Goal: Task Accomplishment & Management: Use online tool/utility

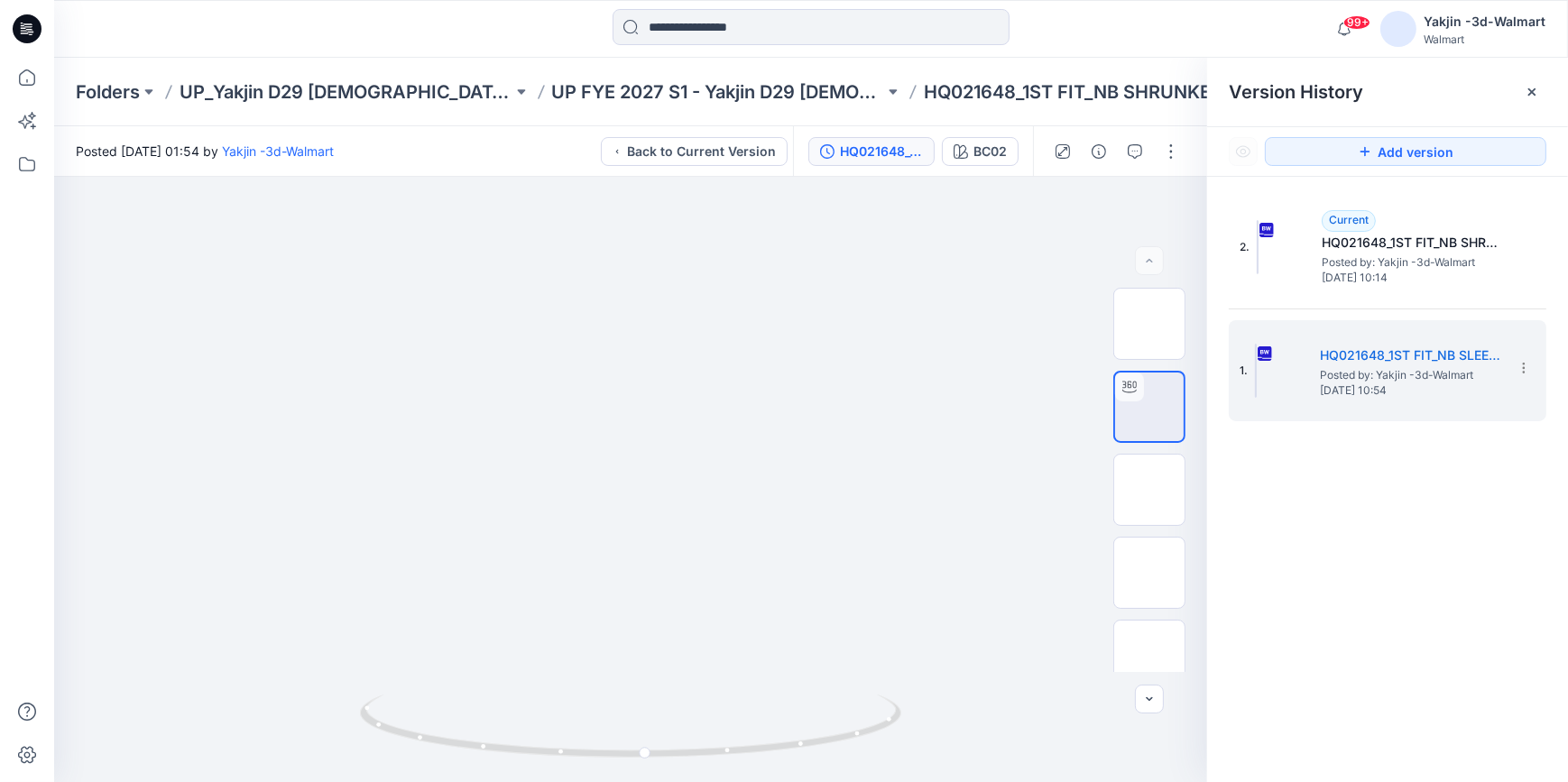
click at [33, 19] on icon at bounding box center [27, 28] width 28 height 28
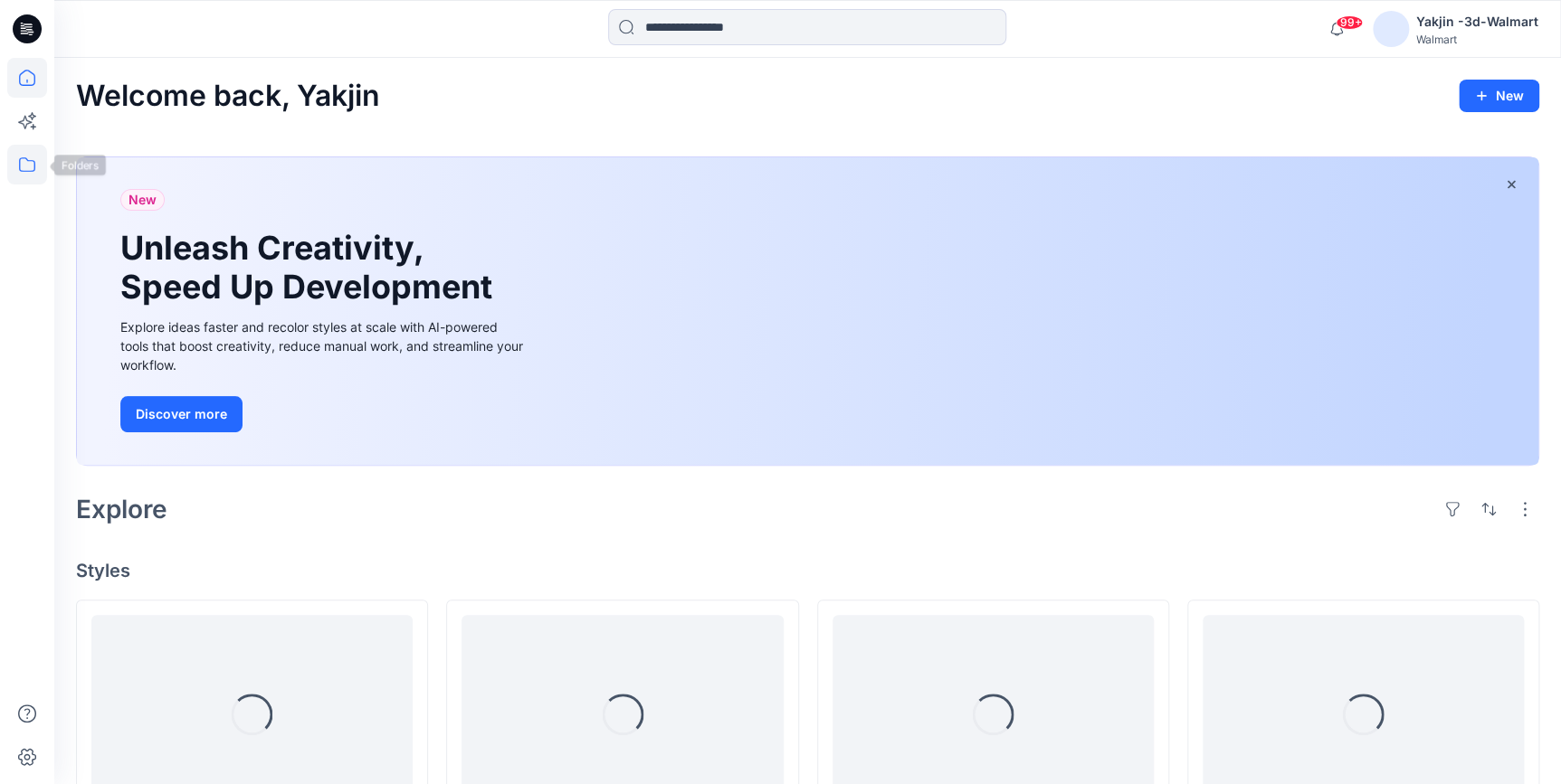
click at [32, 169] on icon at bounding box center [28, 164] width 40 height 40
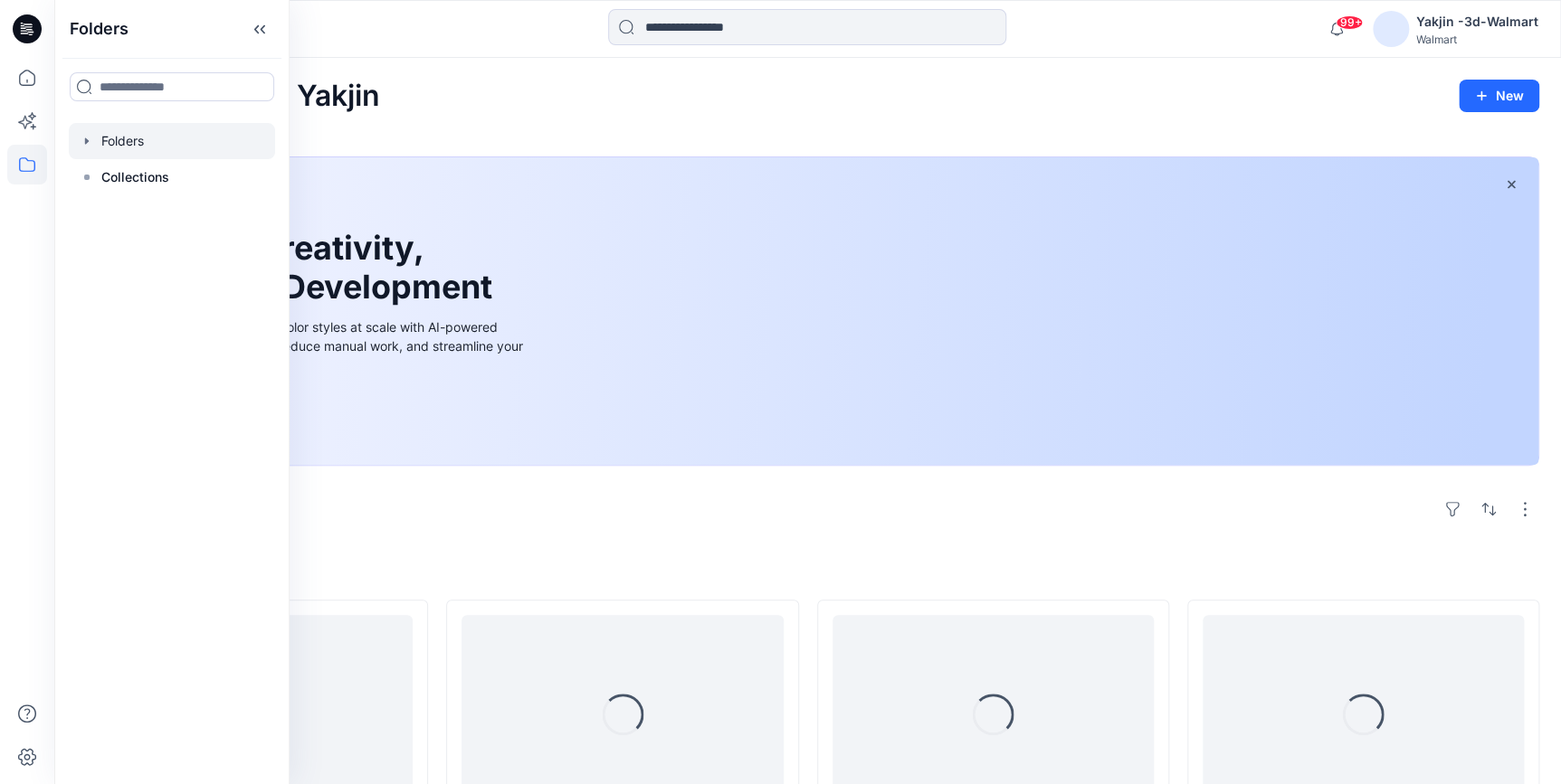
click at [115, 150] on div at bounding box center [171, 141] width 206 height 36
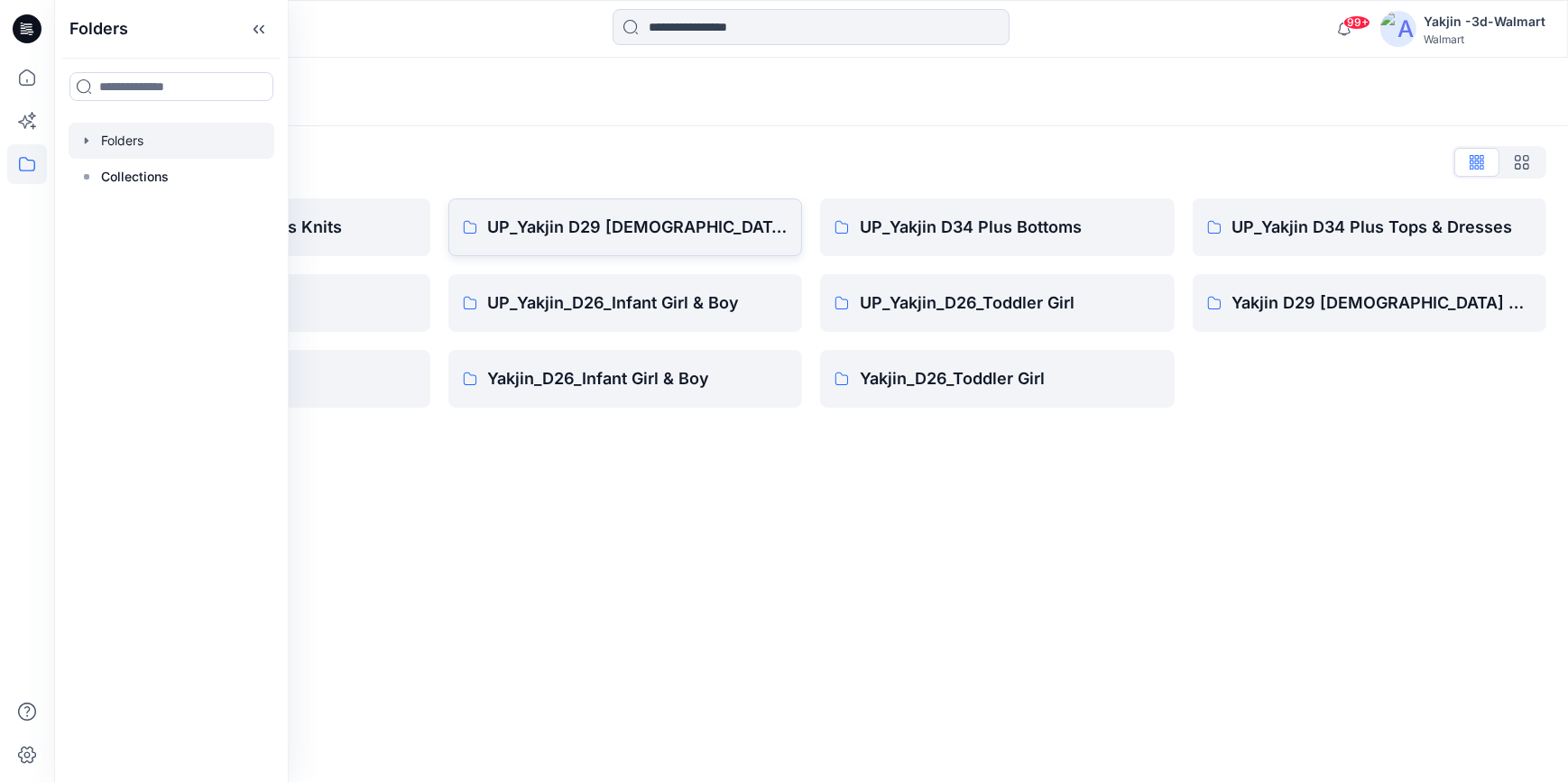
click at [572, 213] on link "UP_Yakjin D29 [DEMOGRAPHIC_DATA] Sleep" at bounding box center [625, 227] width 354 height 58
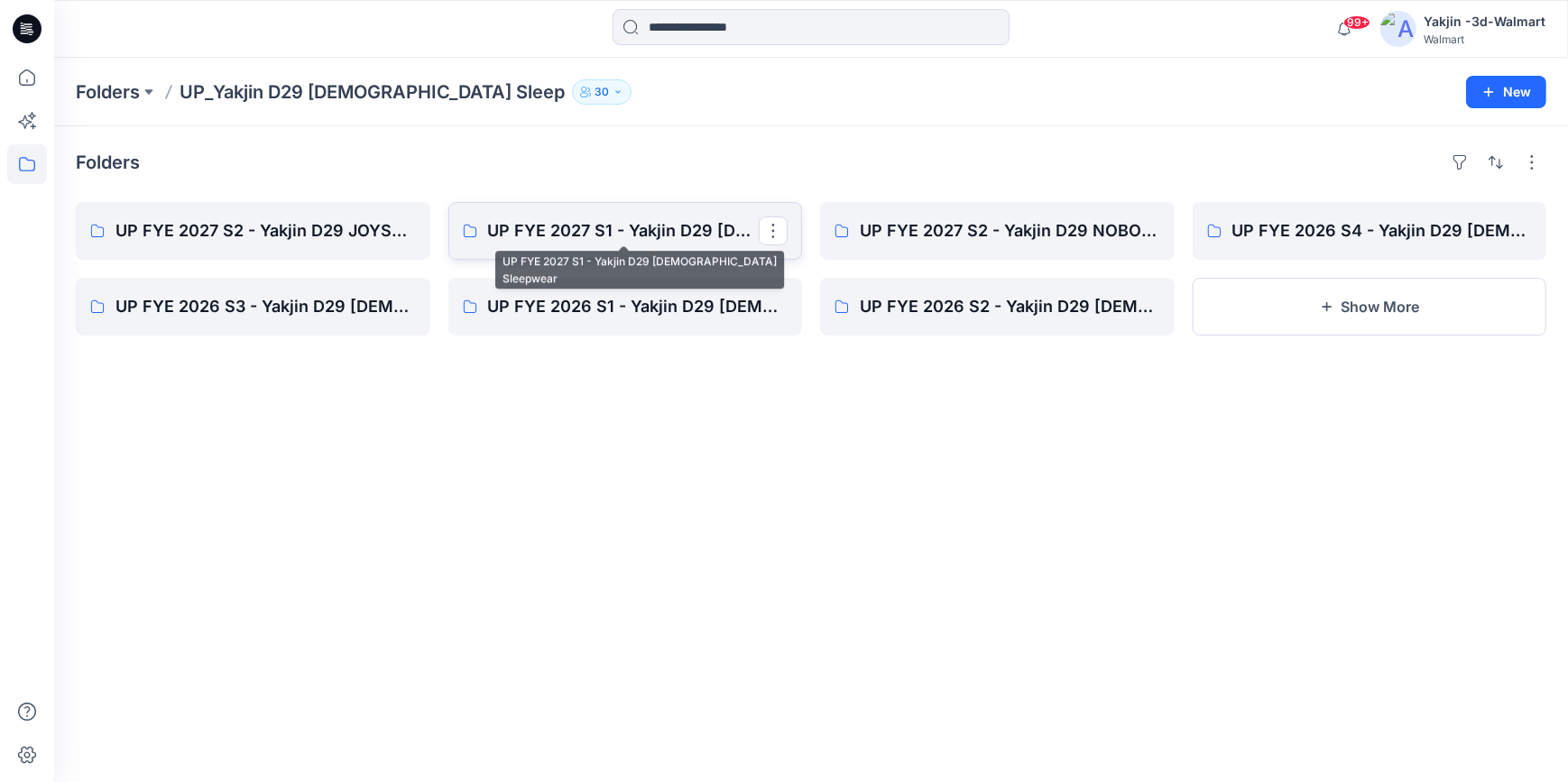
click at [574, 235] on p "UP FYE 2027 S1 - Yakjin D29 [DEMOGRAPHIC_DATA] Sleepwear" at bounding box center [623, 230] width 272 height 26
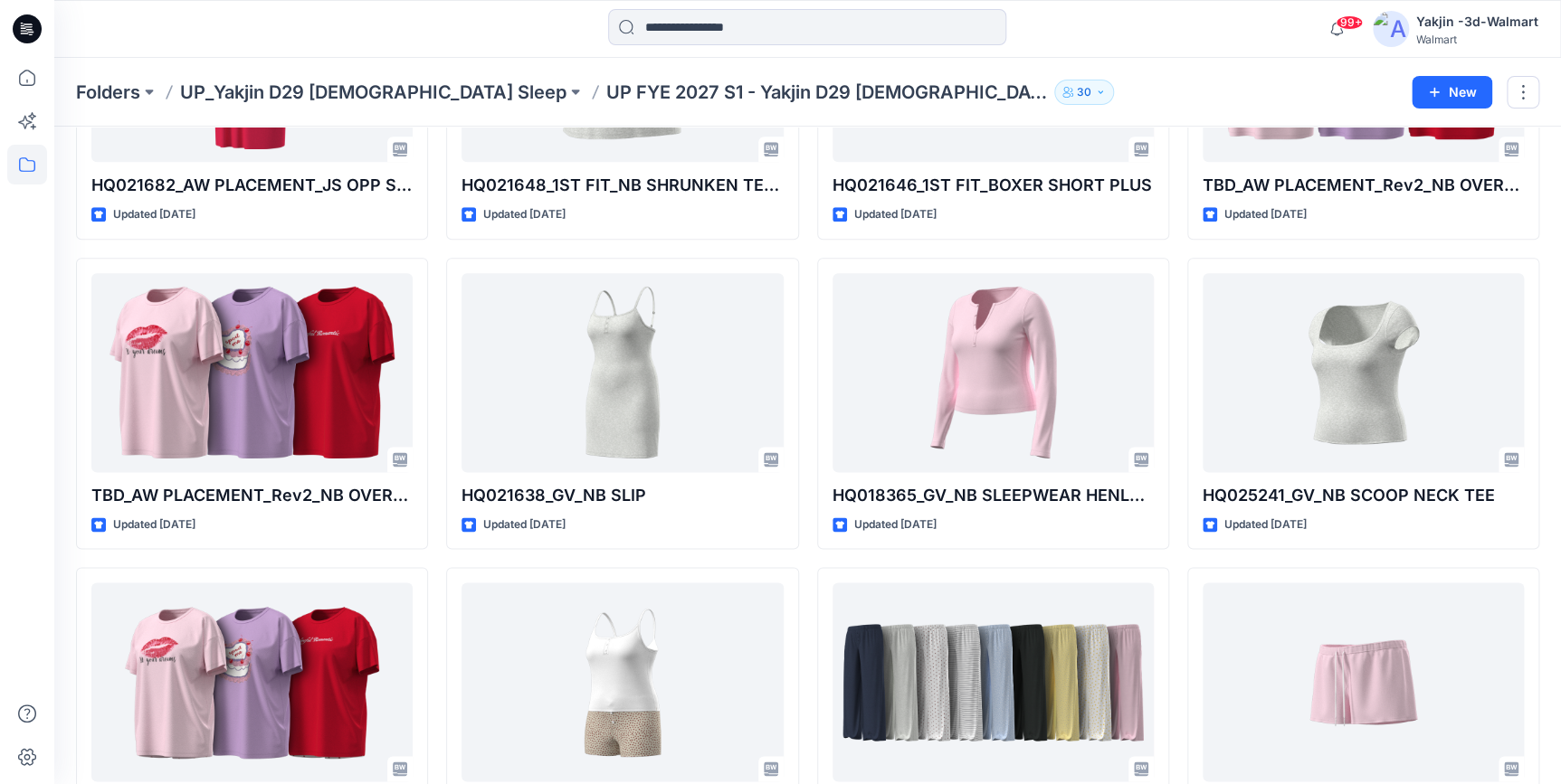
scroll to position [658, 0]
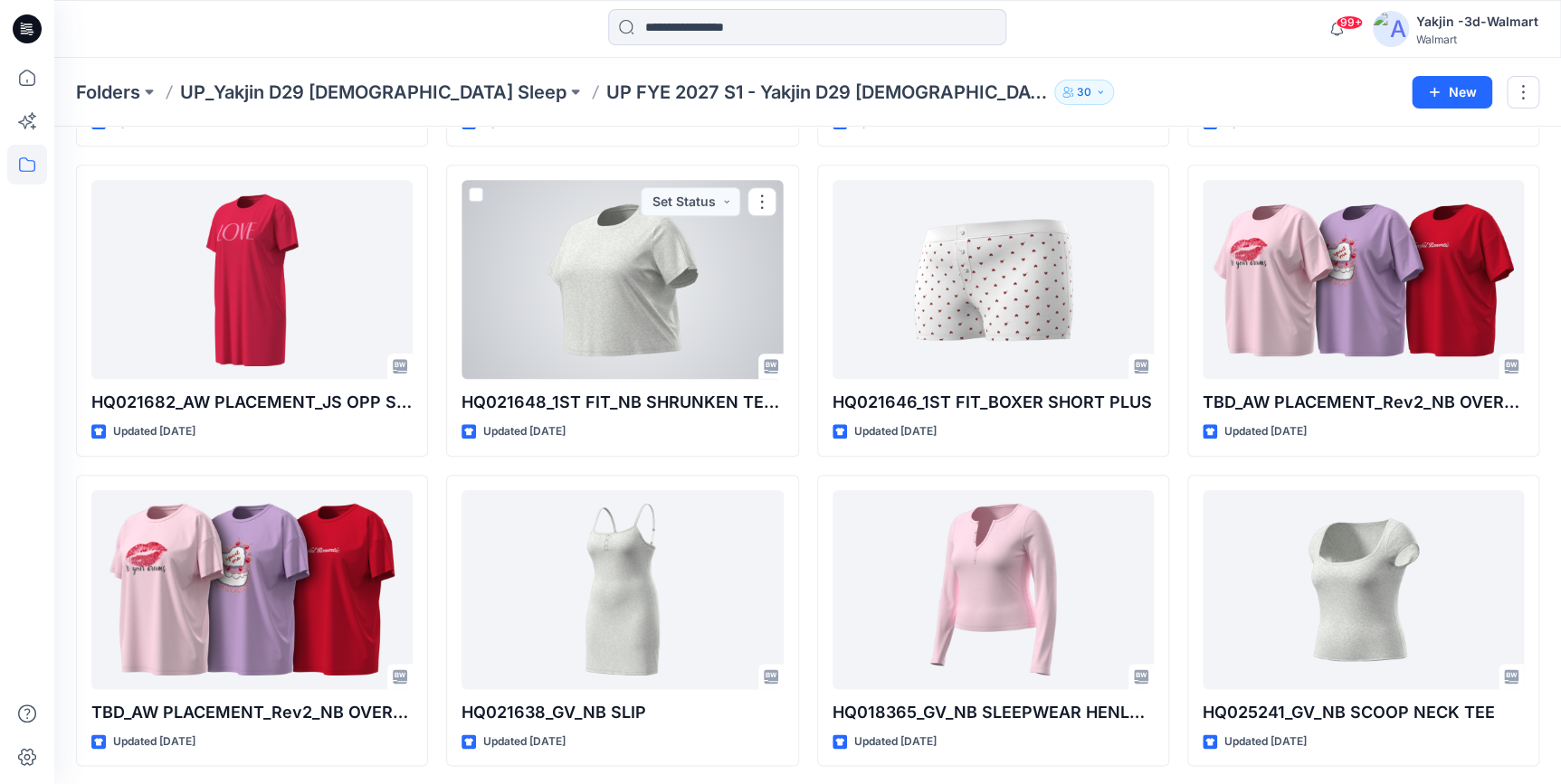
drag, startPoint x: 635, startPoint y: 290, endPoint x: 908, endPoint y: 394, distance: 292.1
click at [635, 290] on div at bounding box center [623, 278] width 321 height 199
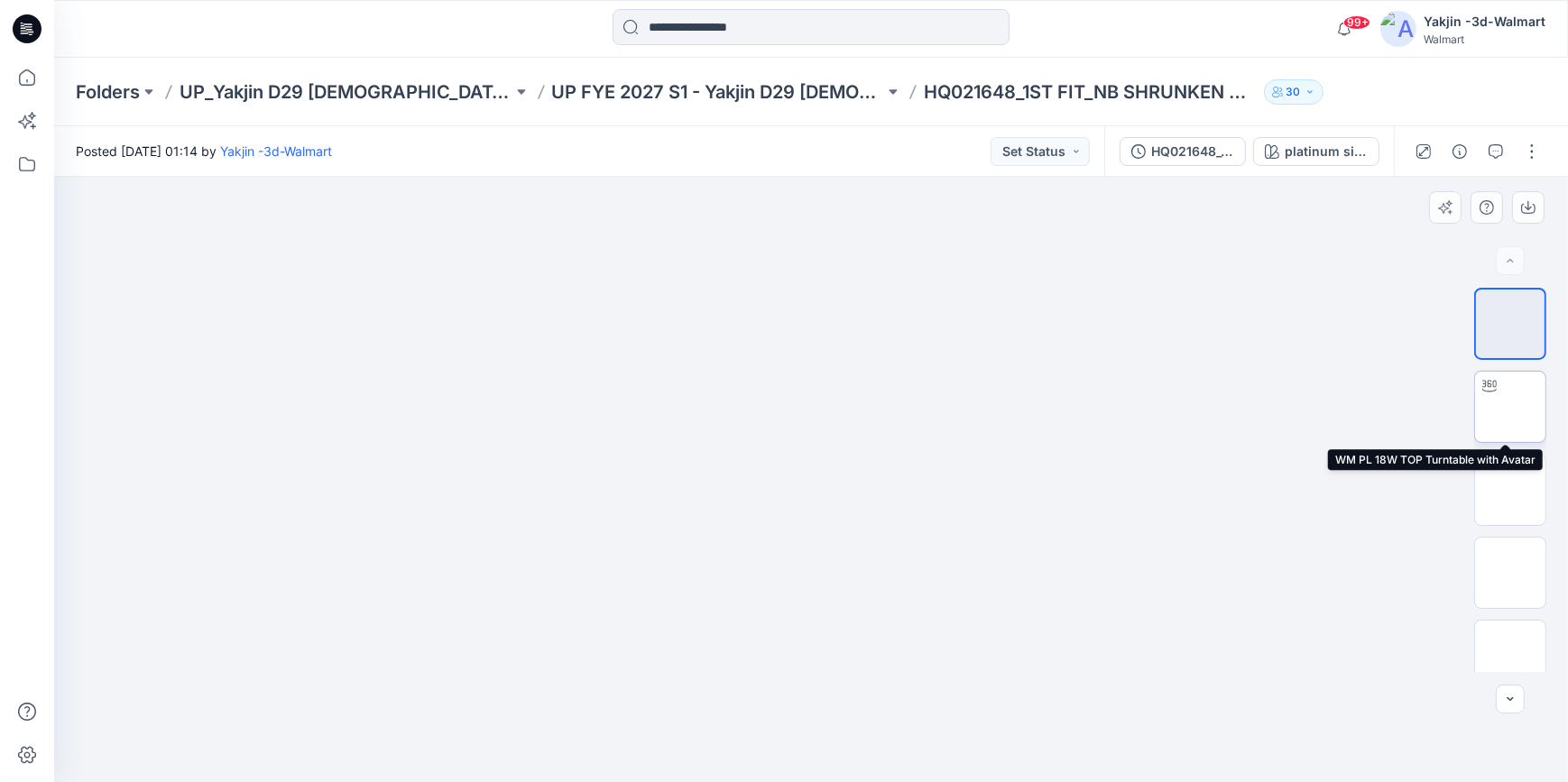
click at [1510, 407] on img at bounding box center [1510, 407] width 0 height 0
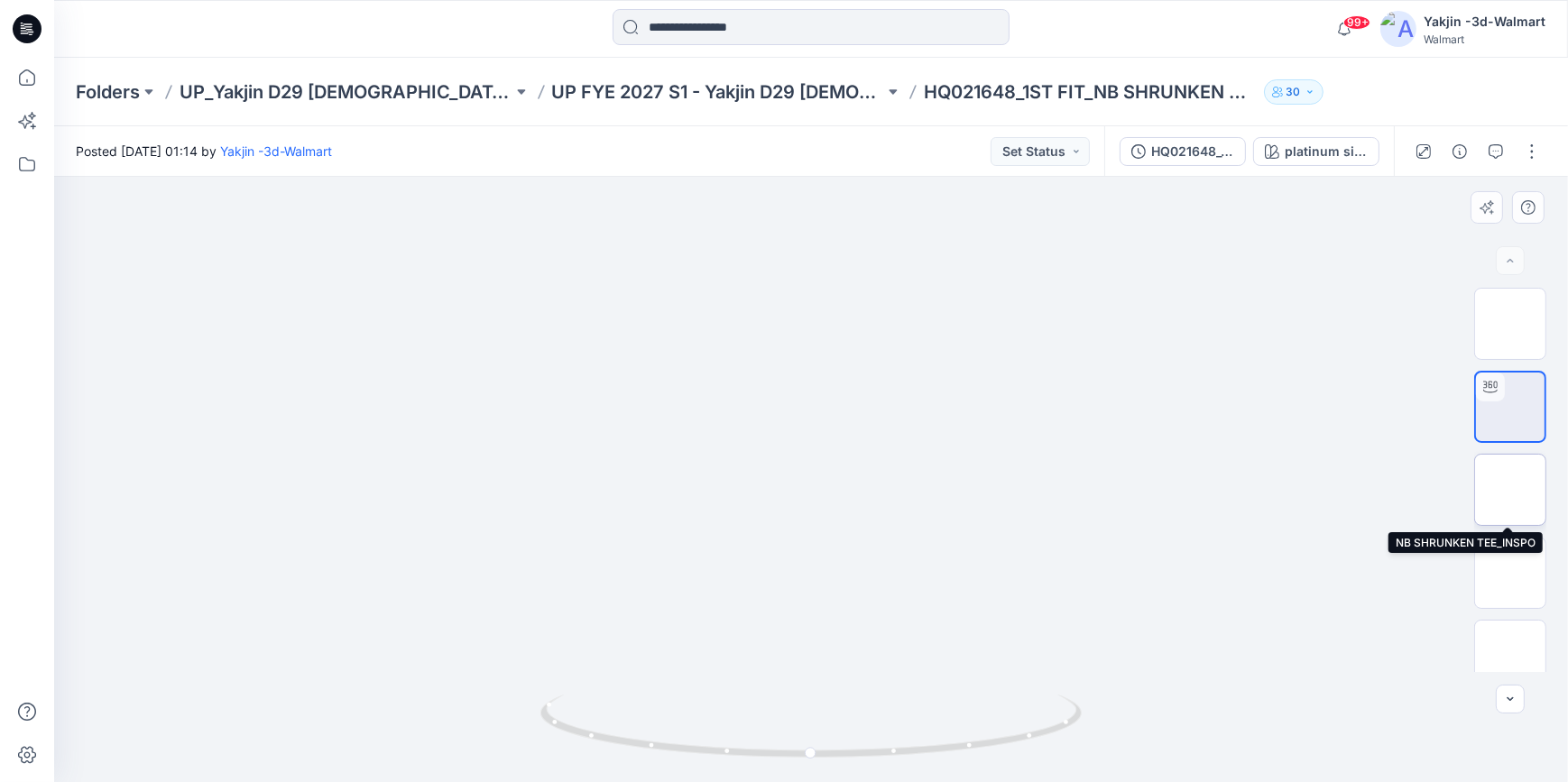
click at [1510, 490] on img at bounding box center [1510, 490] width 0 height 0
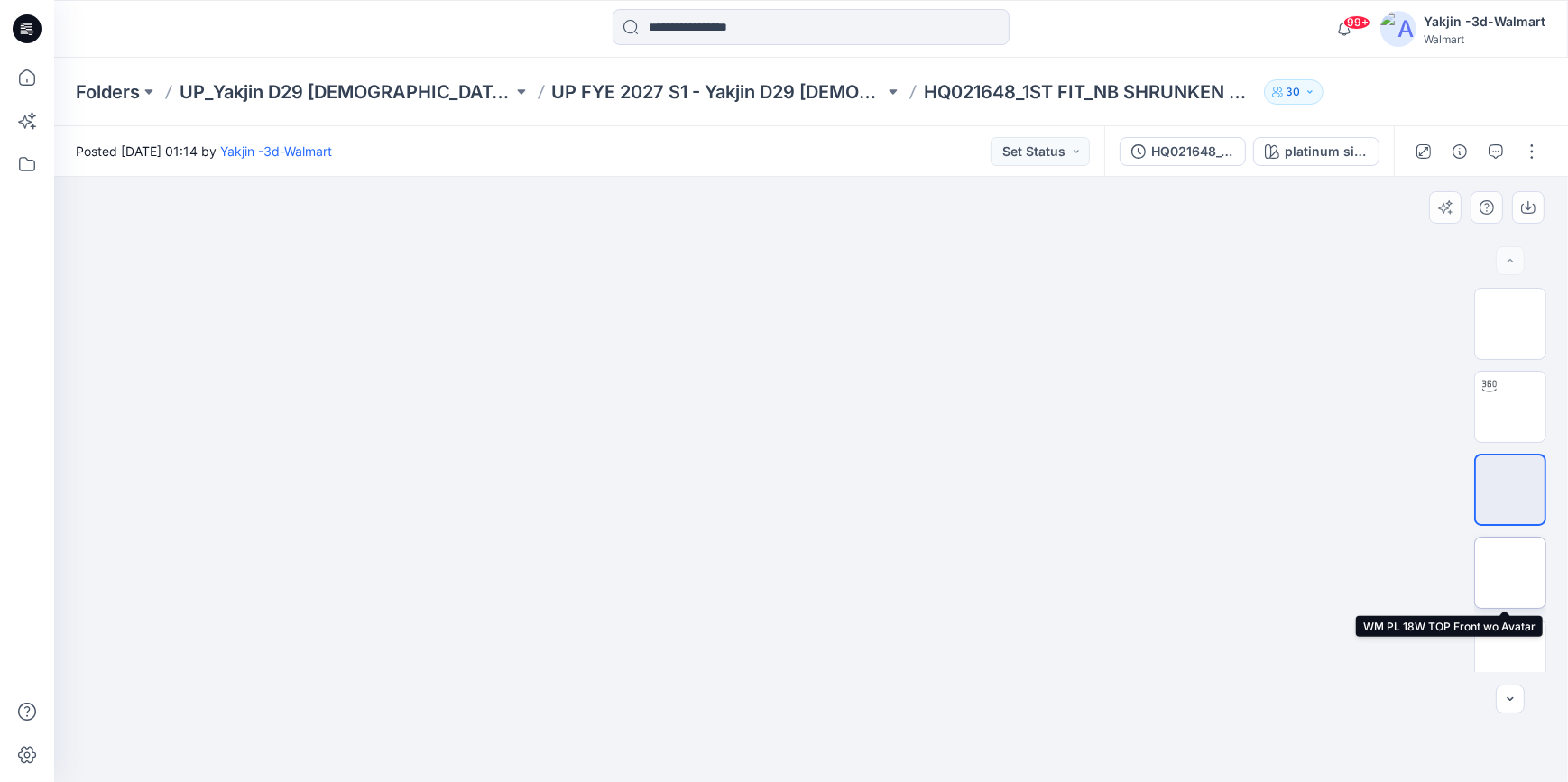
click at [1510, 573] on img at bounding box center [1510, 573] width 0 height 0
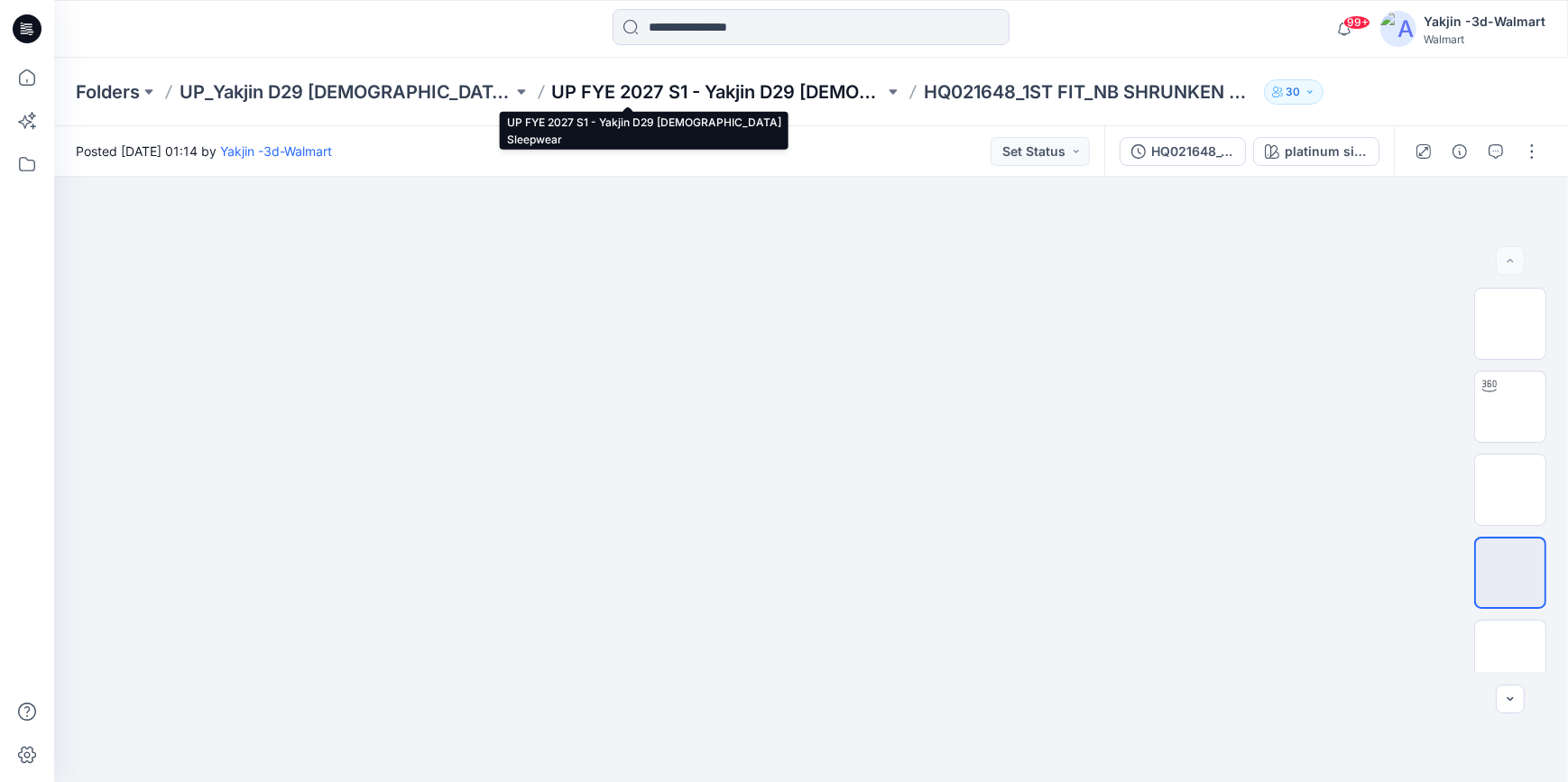
click at [584, 88] on p "UP FYE 2027 S1 - Yakjin D29 [DEMOGRAPHIC_DATA] Sleepwear" at bounding box center [718, 92] width 333 height 26
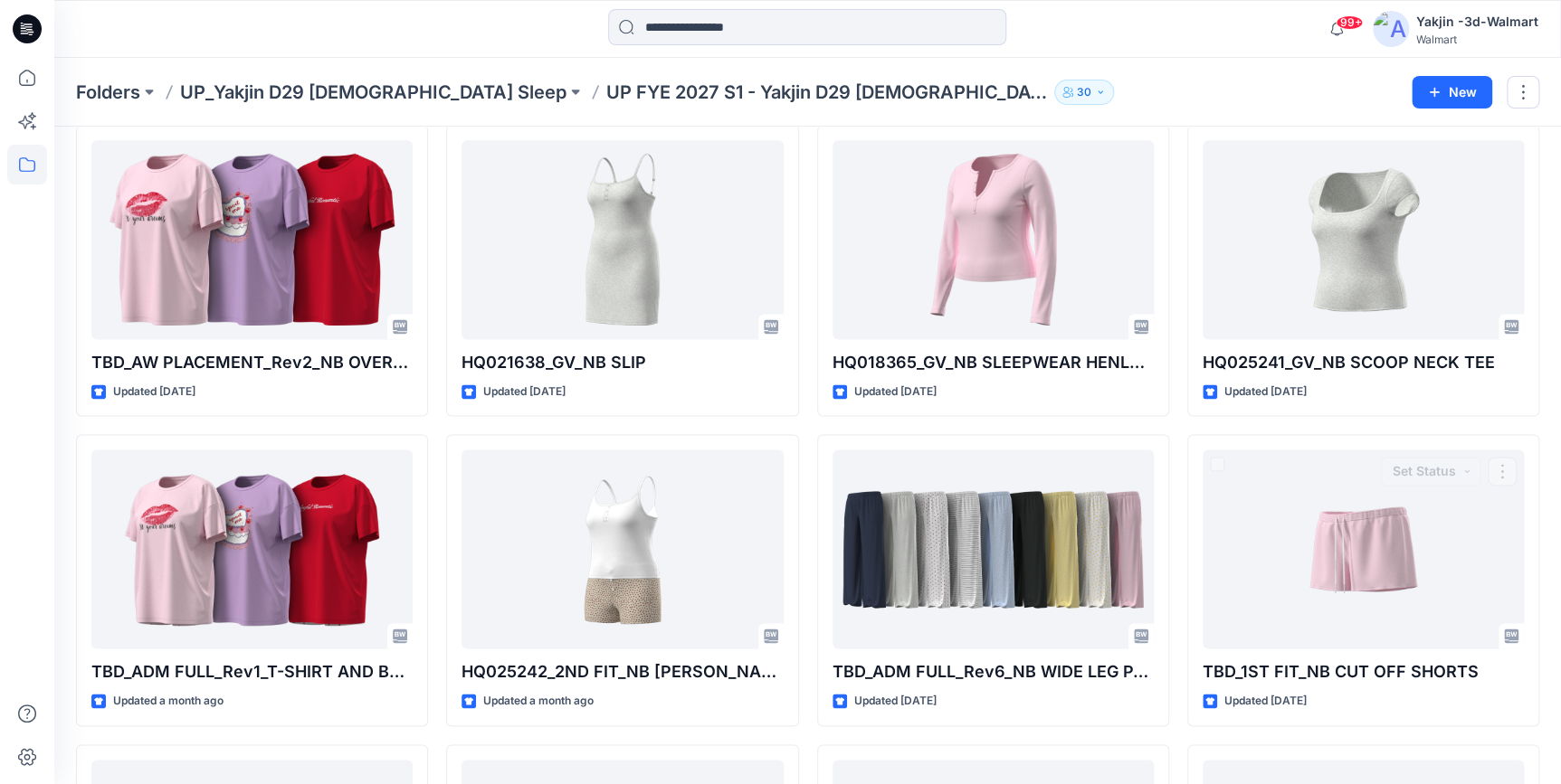
scroll to position [658, 0]
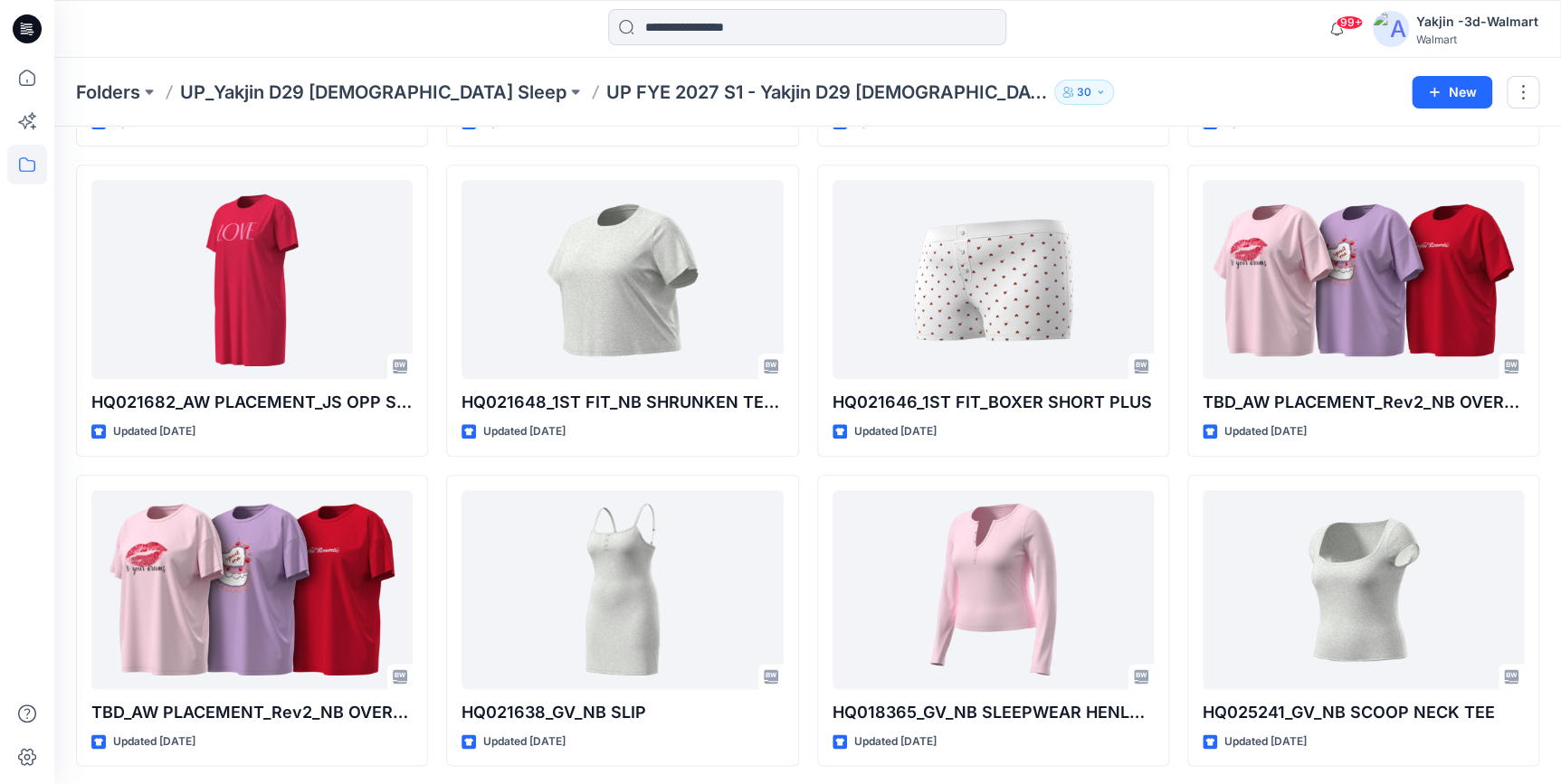
click at [335, 92] on p "UP_Yakjin D29 [DEMOGRAPHIC_DATA] Sleep" at bounding box center [373, 92] width 387 height 26
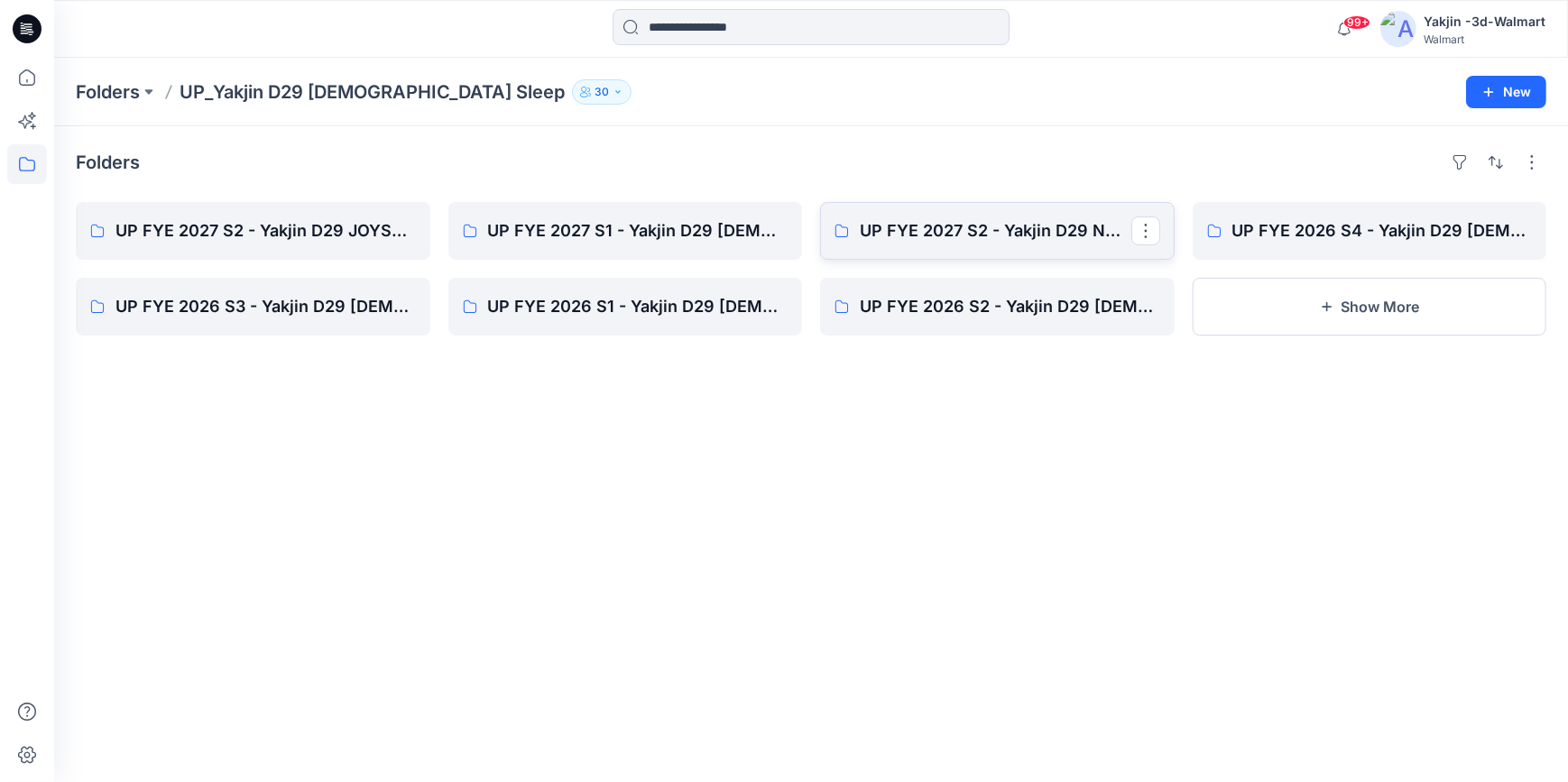
click at [960, 245] on link "UP FYE 2027 S2 - Yakjin D29 NOBO [DEMOGRAPHIC_DATA] Sleepwear" at bounding box center [997, 230] width 354 height 58
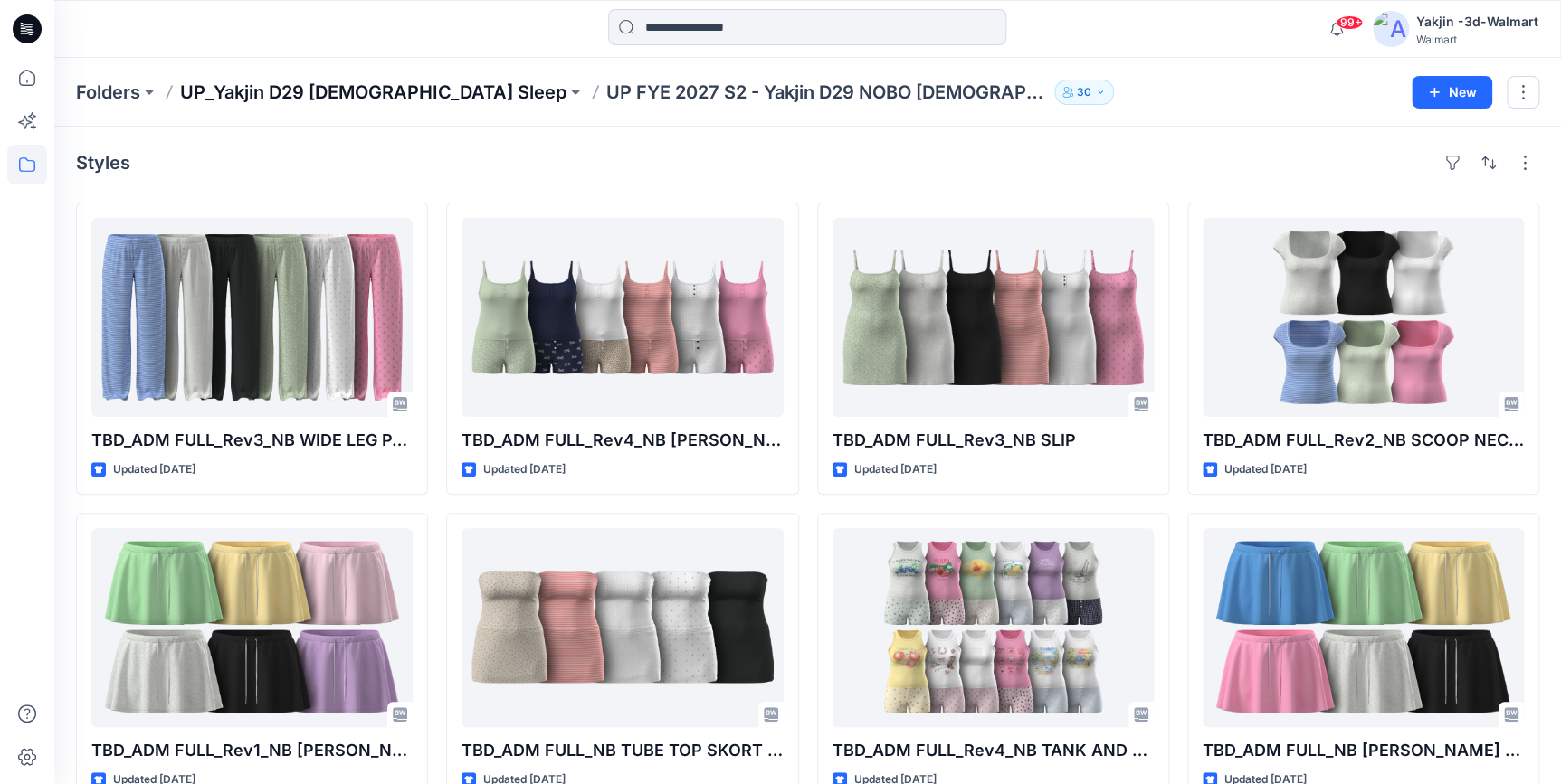
click at [371, 100] on p "UP_Yakjin D29 [DEMOGRAPHIC_DATA] Sleep" at bounding box center [373, 92] width 387 height 26
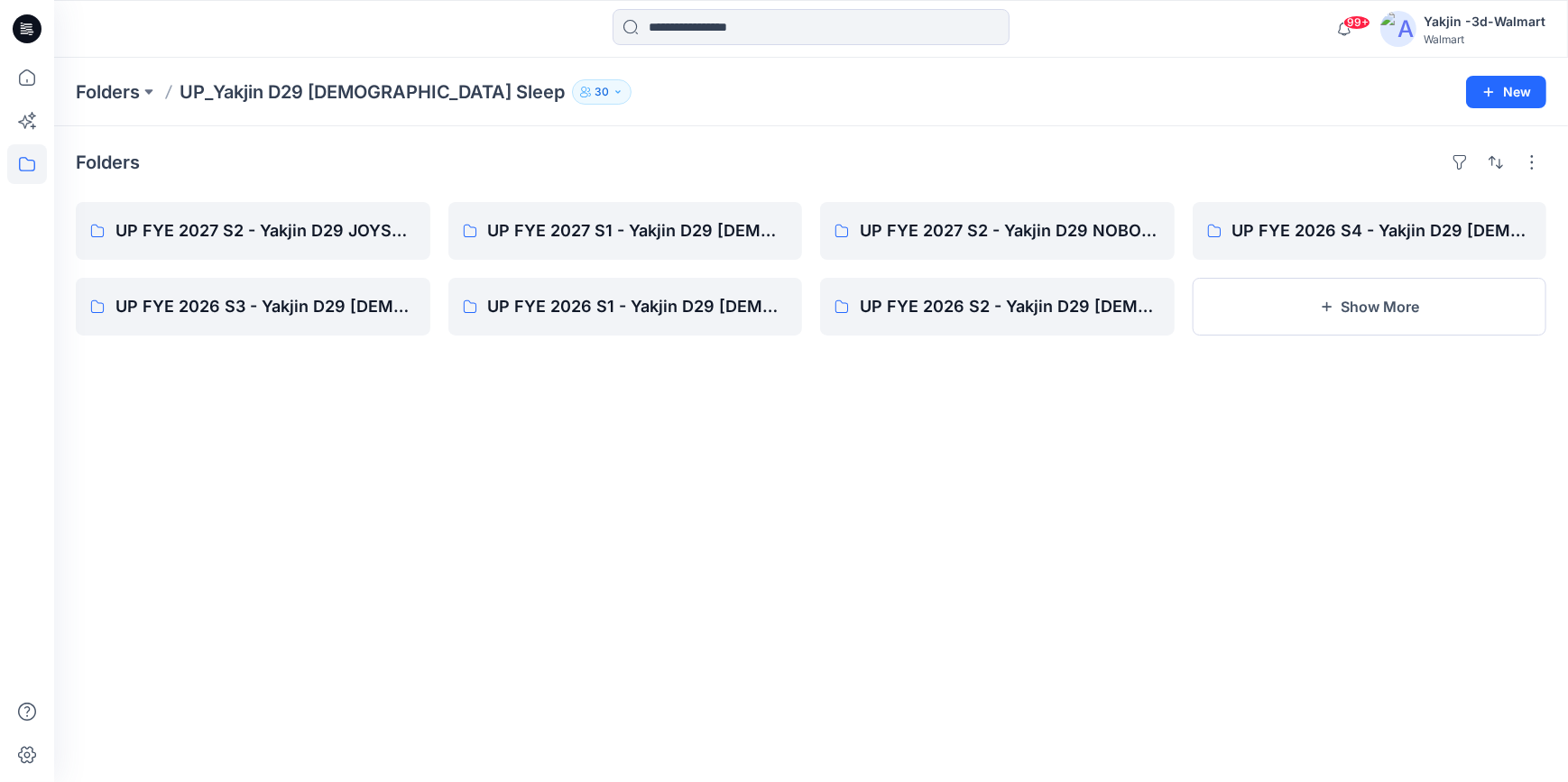
drag, startPoint x: 750, startPoint y: 503, endPoint x: 748, endPoint y: 490, distance: 13.2
click at [750, 502] on div "Folders UP FYE 2027 S2 - Yakjin D29 JOYSPUN [DEMOGRAPHIC_DATA] Sleepwear UP FYE…" at bounding box center [811, 454] width 1514 height 656
click at [606, 240] on p "UP FYE 2027 S1 - Yakjin D29 [DEMOGRAPHIC_DATA] Sleepwear" at bounding box center [623, 230] width 272 height 26
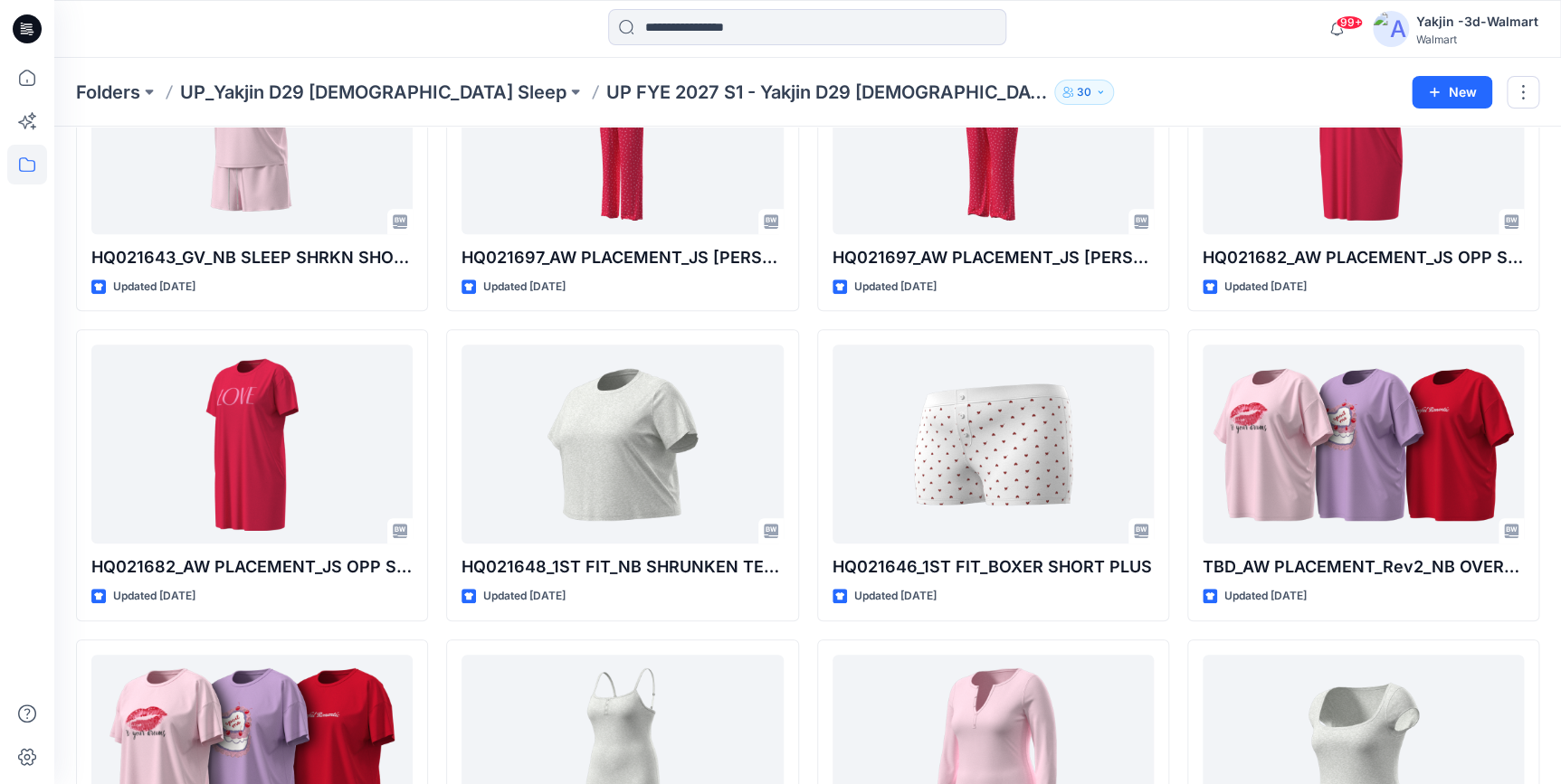
scroll to position [1179, 0]
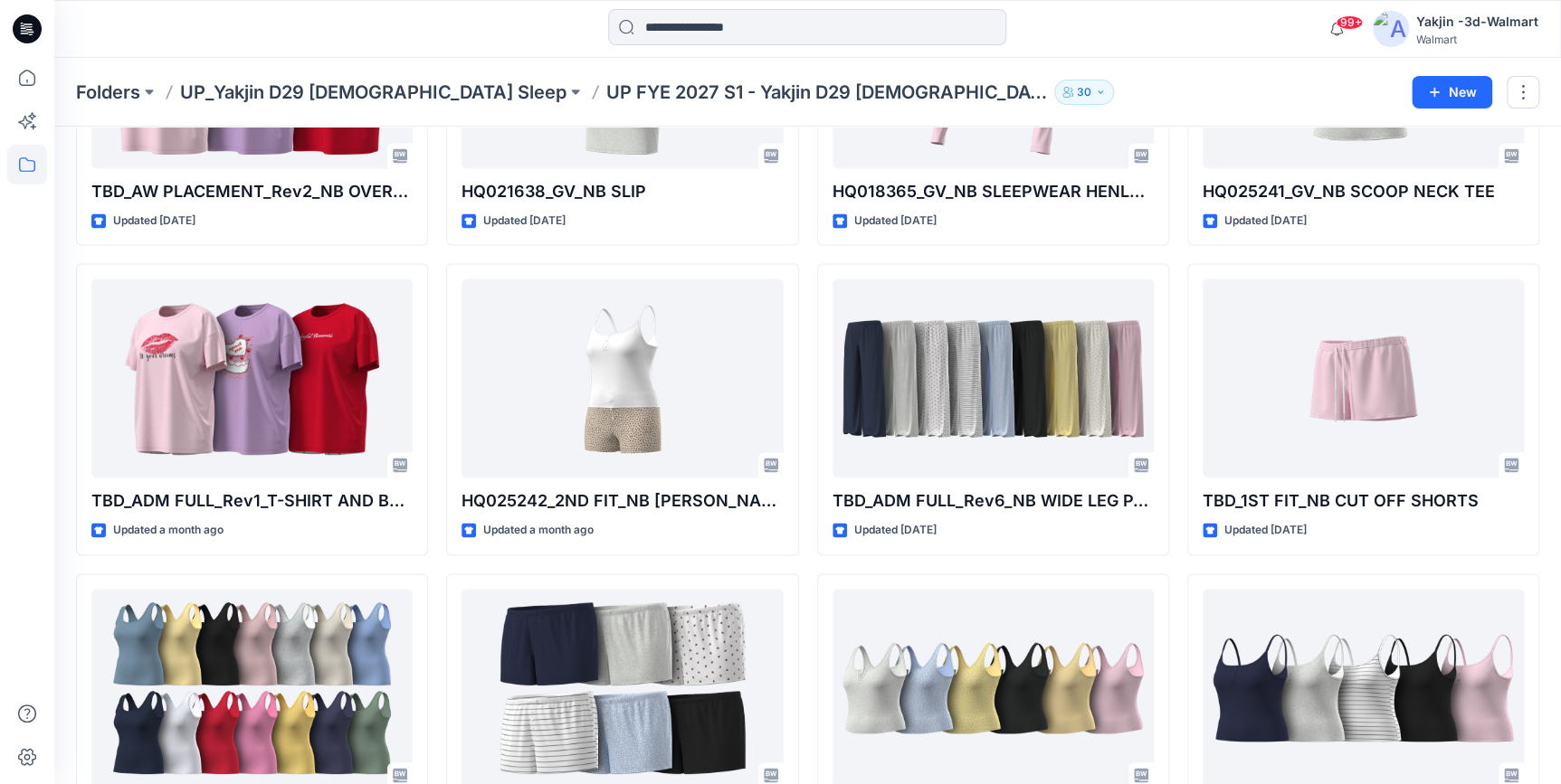
drag, startPoint x: 38, startPoint y: 31, endPoint x: 135, endPoint y: 53, distance: 99.5
click at [38, 31] on icon at bounding box center [27, 29] width 29 height 29
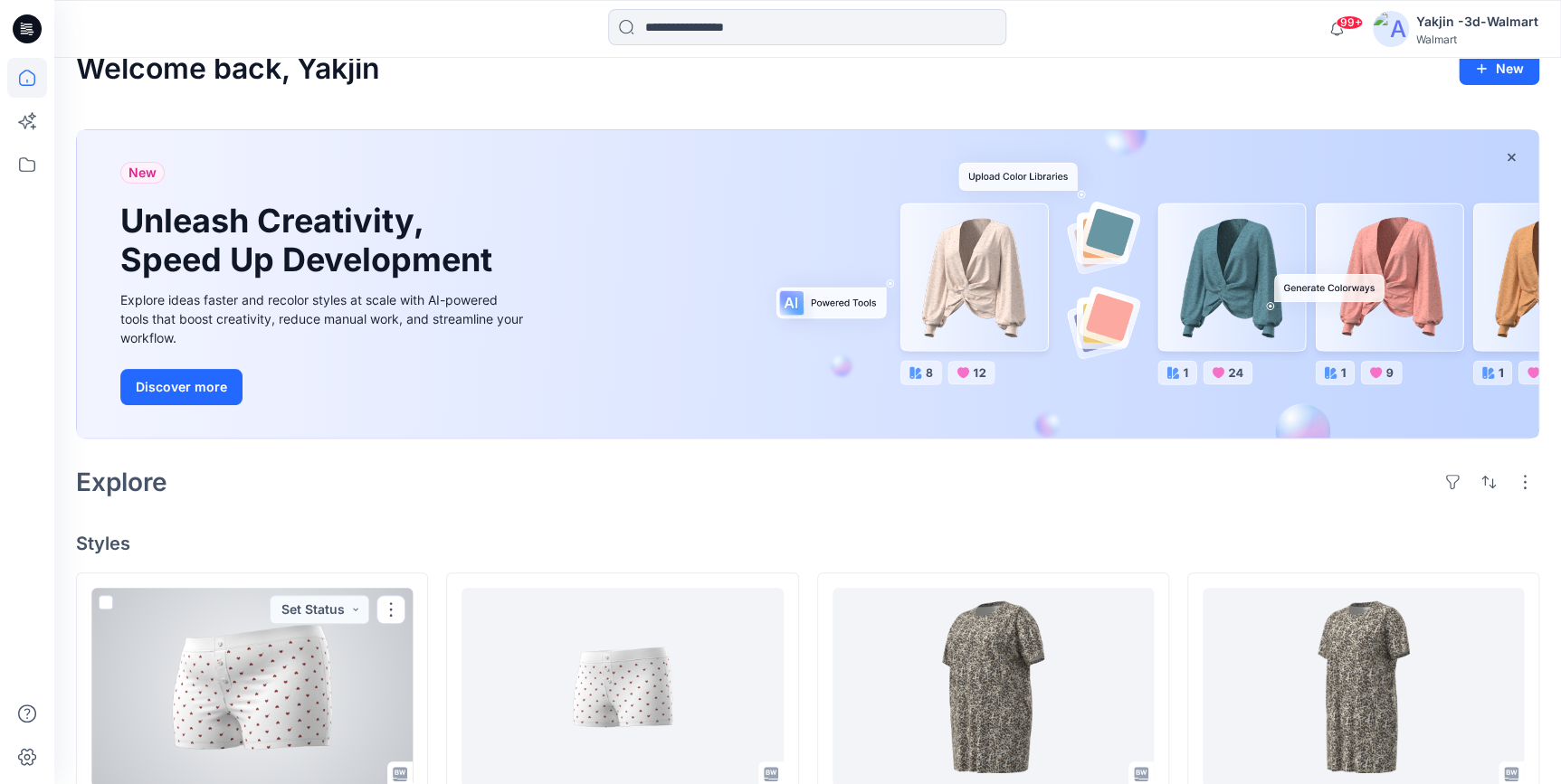
scroll to position [439, 0]
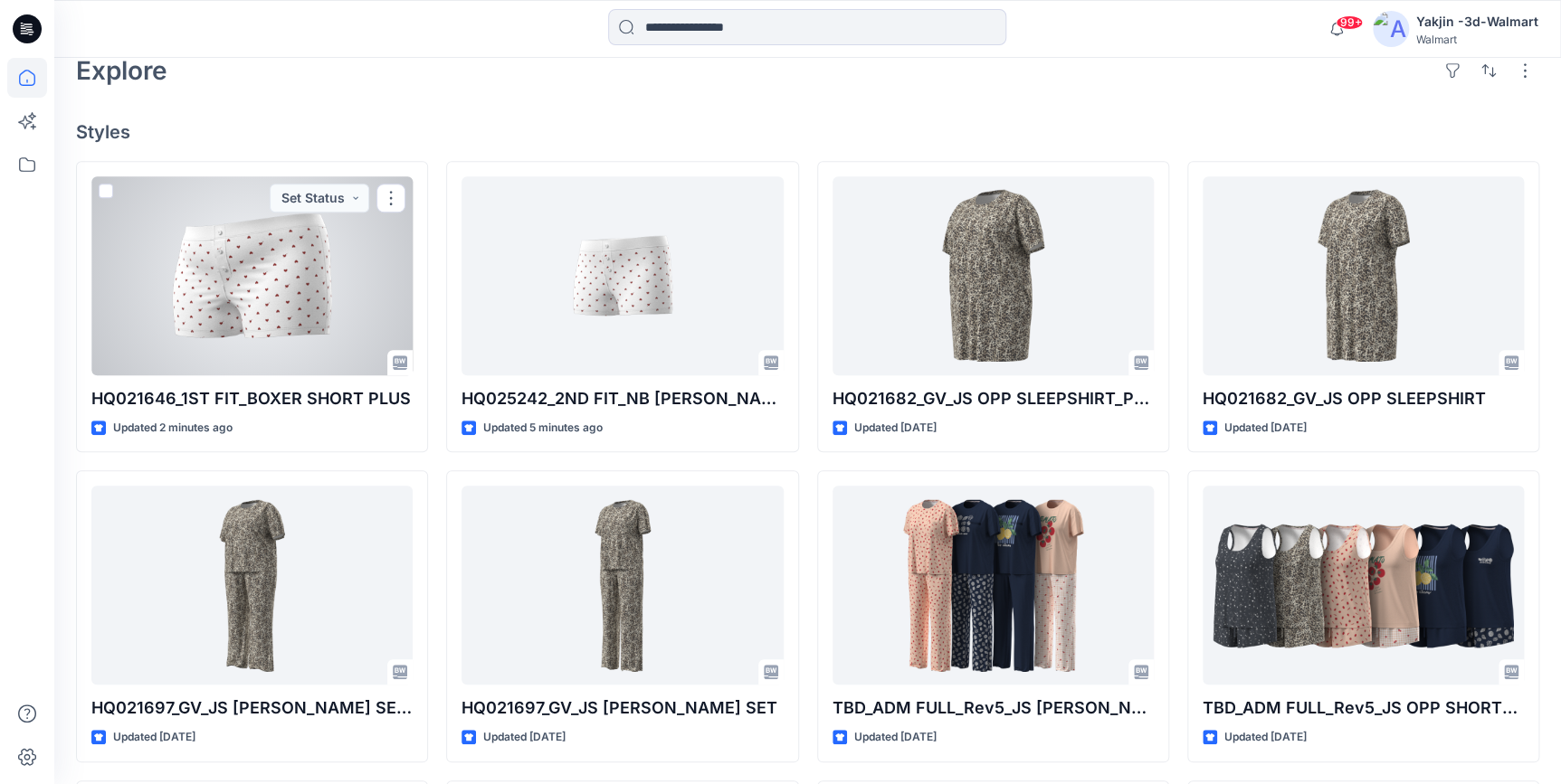
drag, startPoint x: 247, startPoint y: 291, endPoint x: 1314, endPoint y: 783, distance: 1175.0
click at [247, 291] on div at bounding box center [252, 276] width 321 height 199
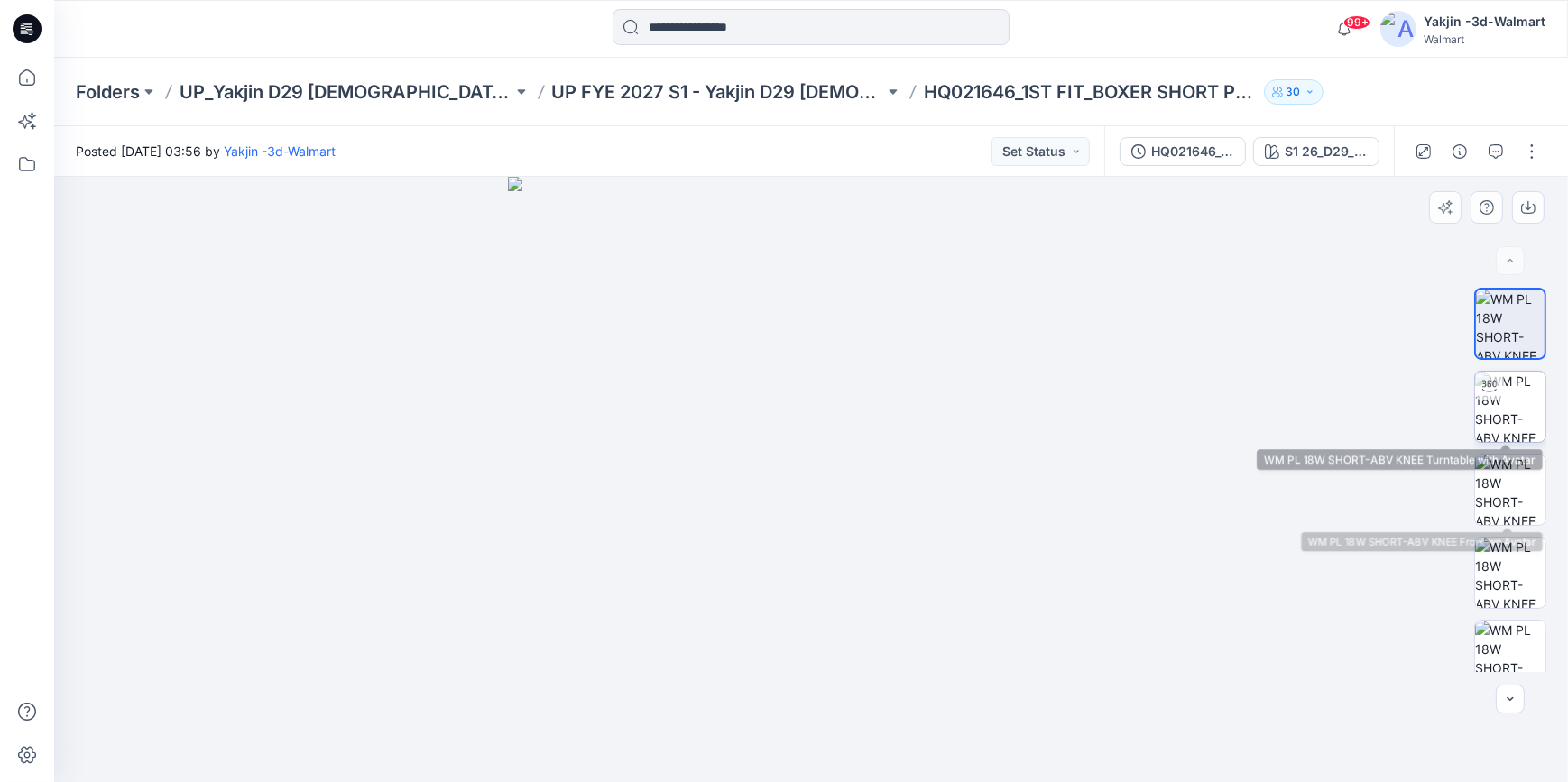
click at [1497, 416] on img at bounding box center [1510, 407] width 70 height 70
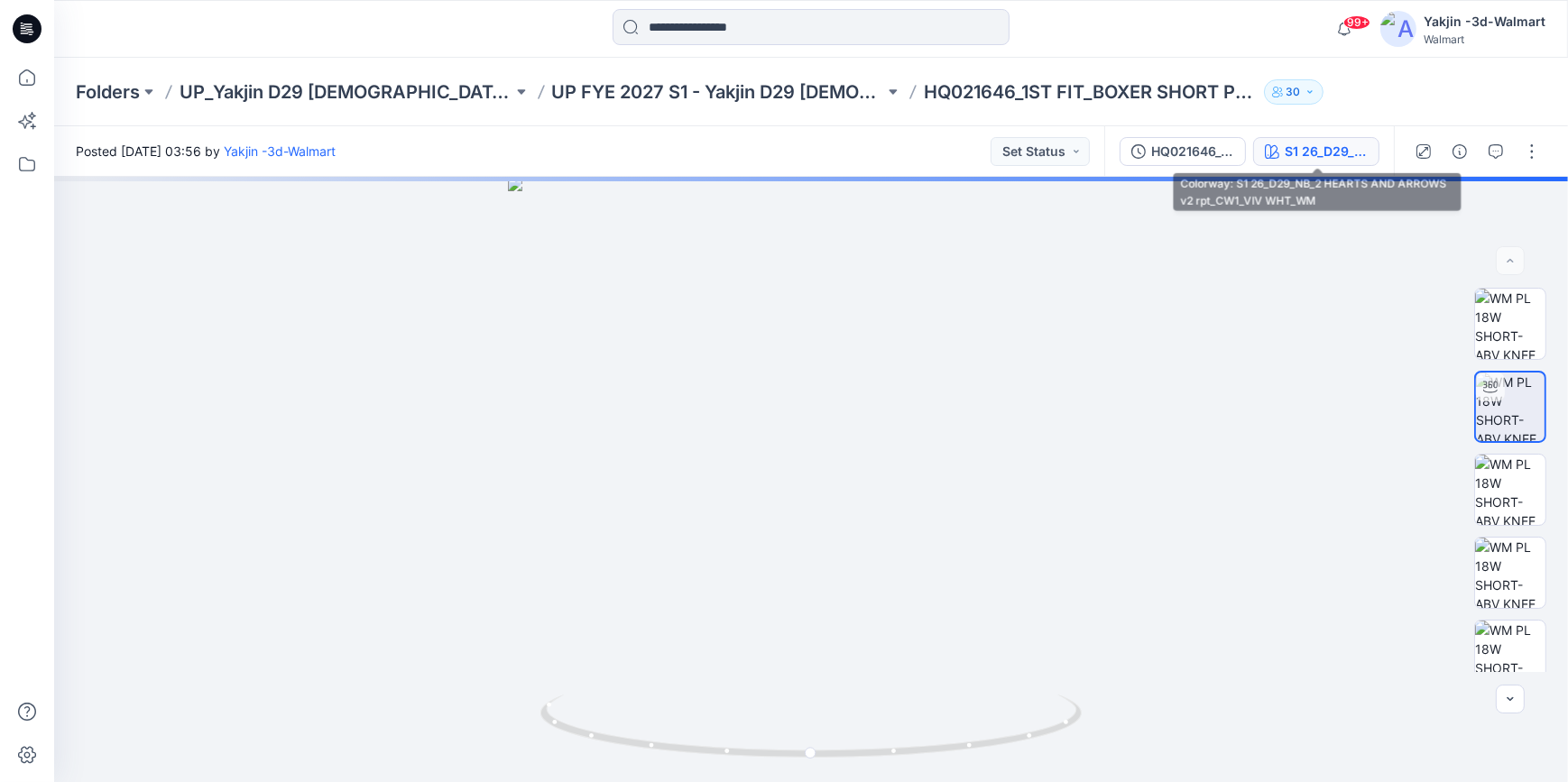
click at [1343, 151] on div "S1 26_D29_NB_2 HEARTS AND ARROWS v2 rpt_CW1_VIV WHT_WM" at bounding box center [1326, 151] width 83 height 20
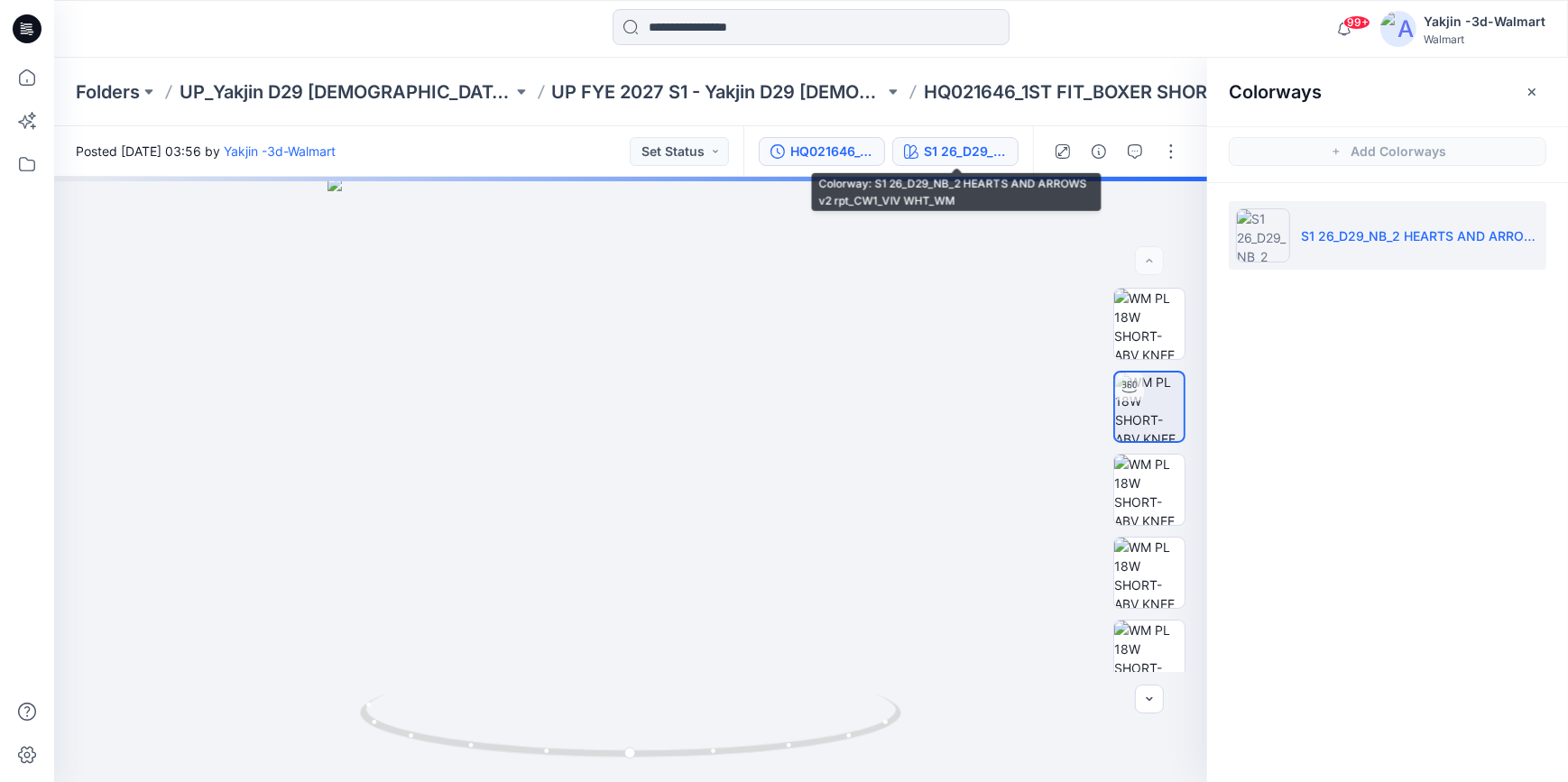
click at [841, 151] on div "HQ021646_GV_BOXER SHORT_PLUS" at bounding box center [832, 151] width 83 height 20
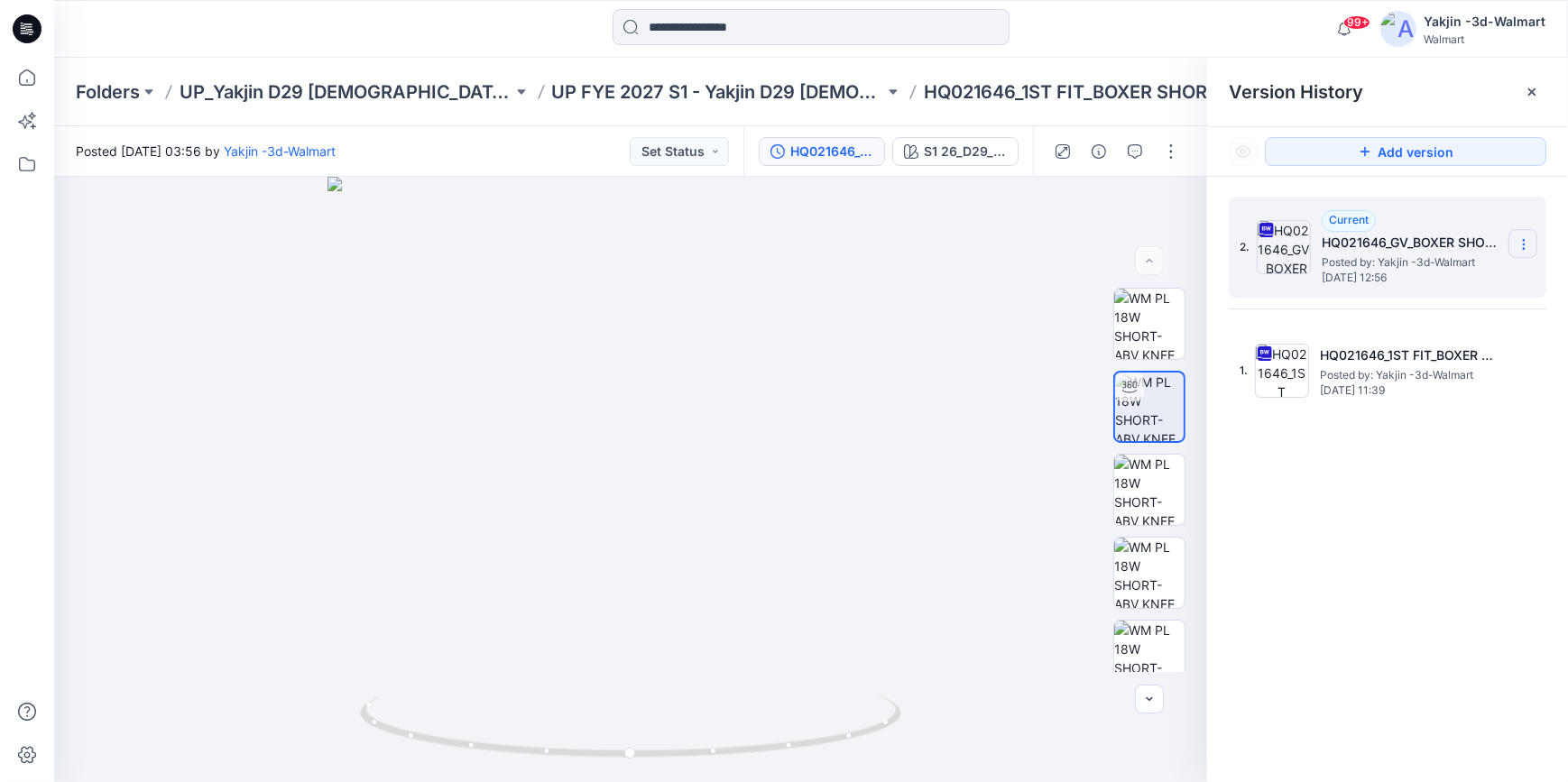
click at [1534, 253] on section at bounding box center [1523, 244] width 28 height 28
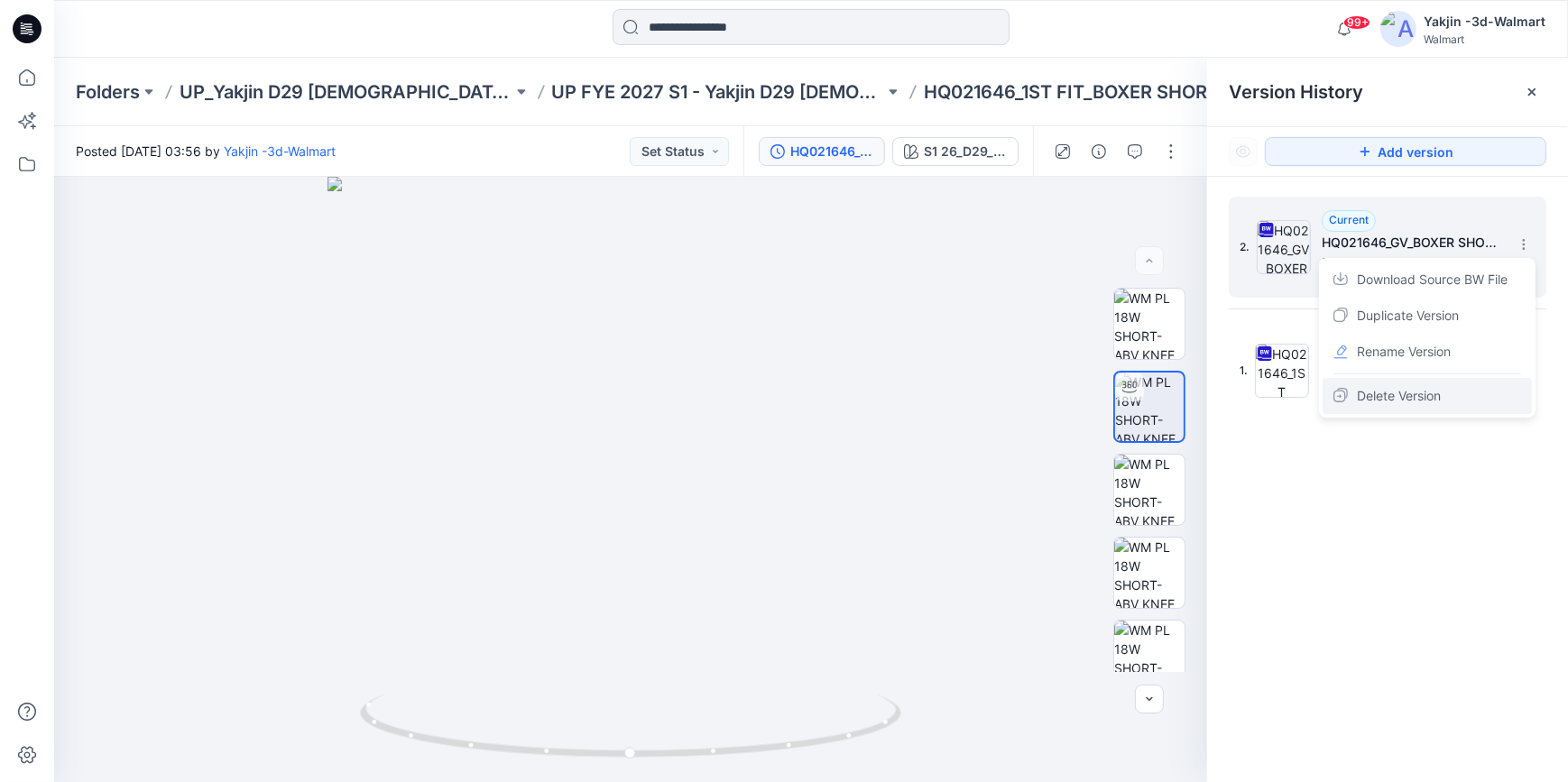
click at [1424, 393] on span "Delete Version" at bounding box center [1398, 396] width 84 height 22
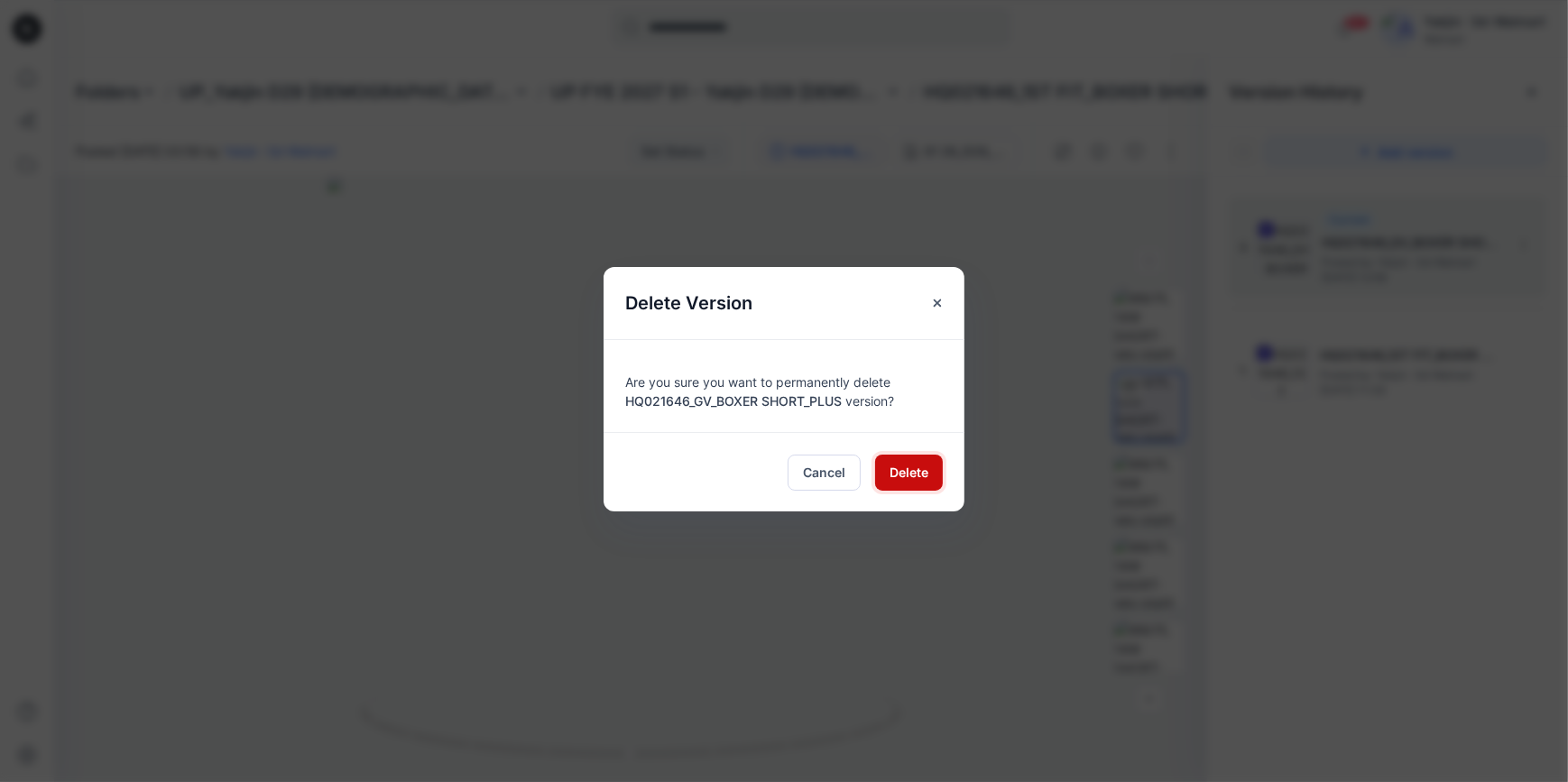
click at [927, 475] on span "Delete" at bounding box center [909, 472] width 39 height 19
